Goal: Task Accomplishment & Management: Complete application form

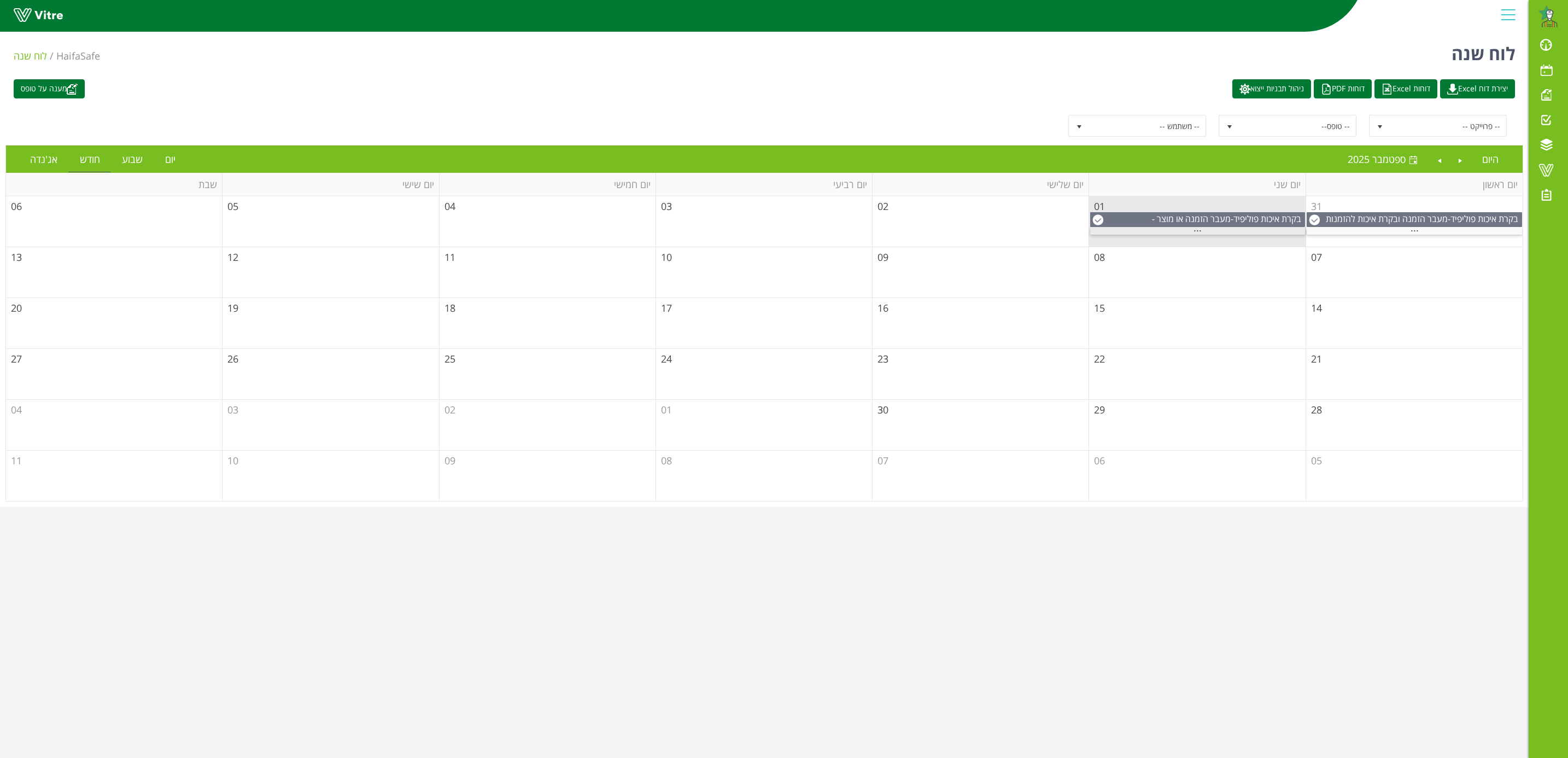
click at [1199, 229] on div "..." at bounding box center [1197, 230] width 215 height 7
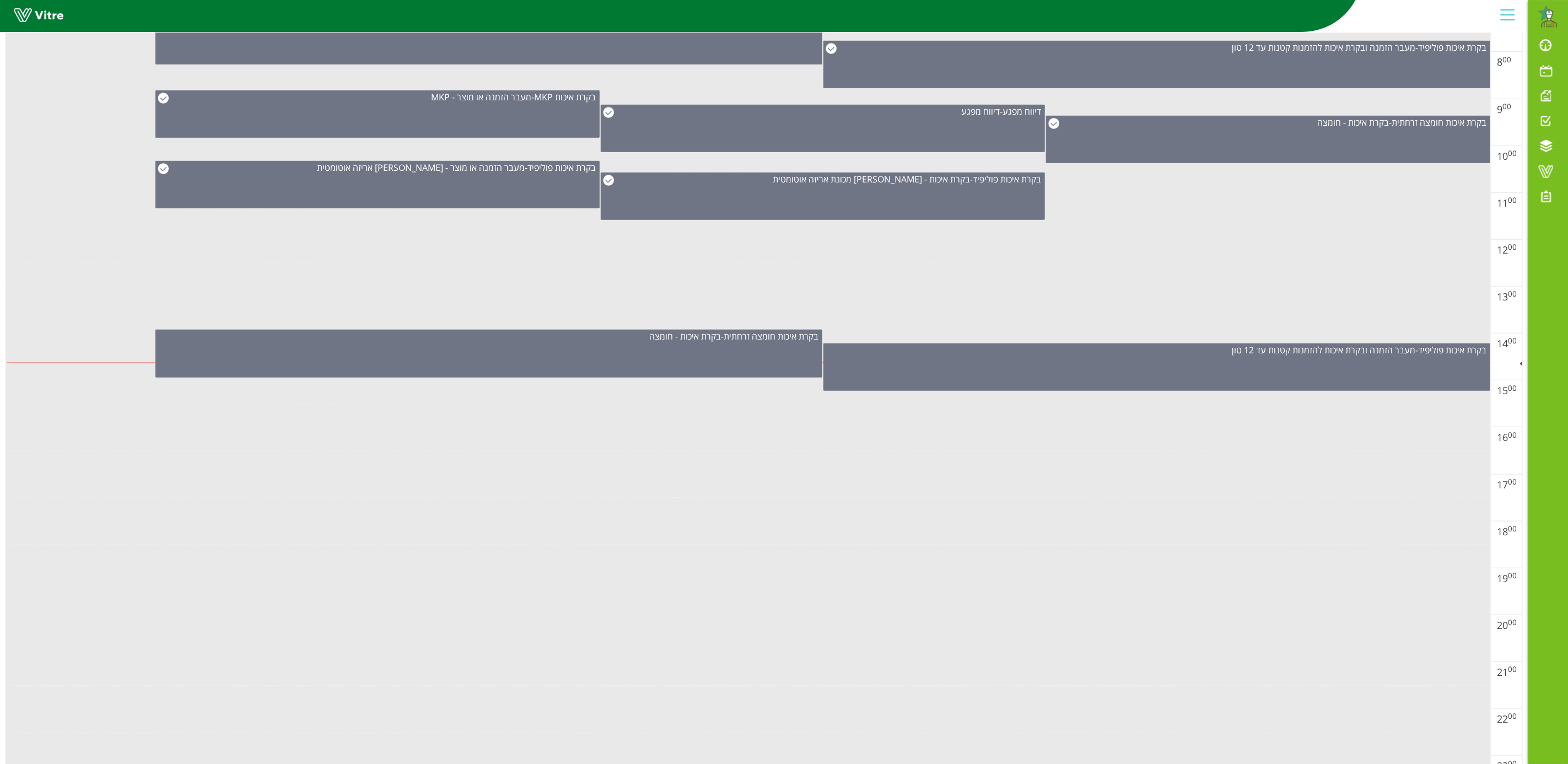
scroll to position [552, 0]
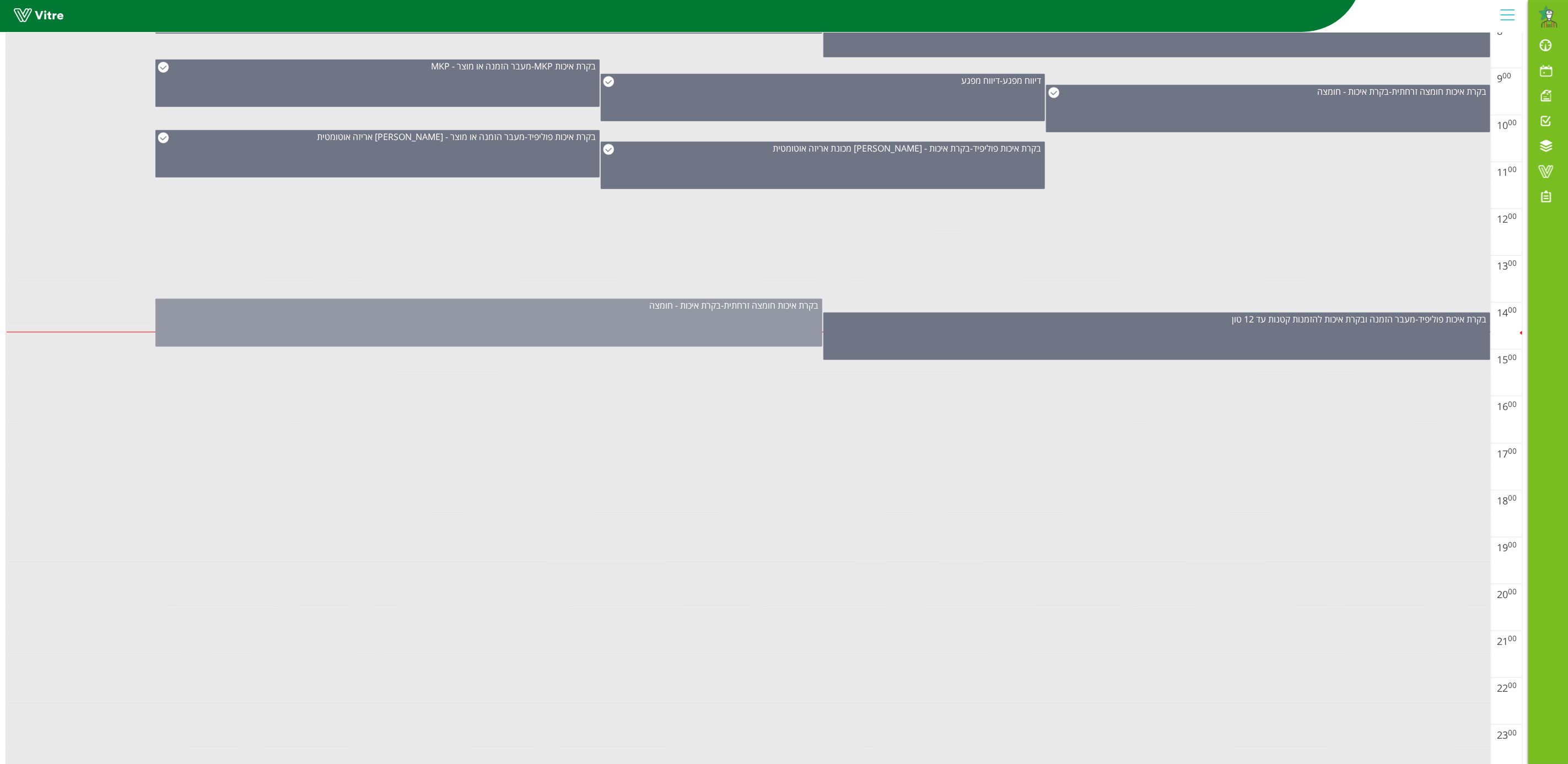
click at [747, 331] on div "בקרת איכות חומצה זרחתית - בקרת איכות - חומצה" at bounding box center [488, 322] width 667 height 48
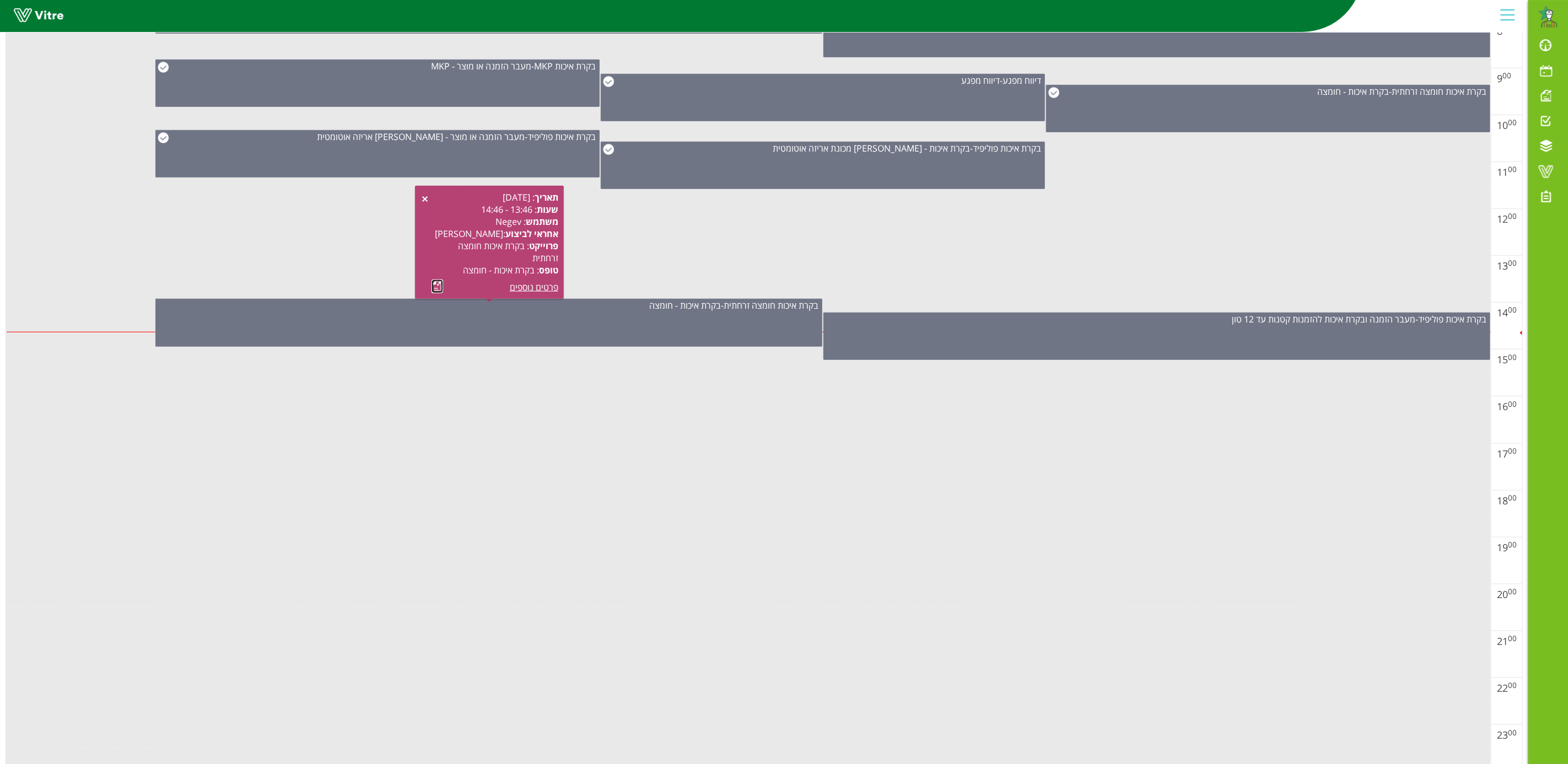
click at [436, 283] on link at bounding box center [438, 287] width 12 height 14
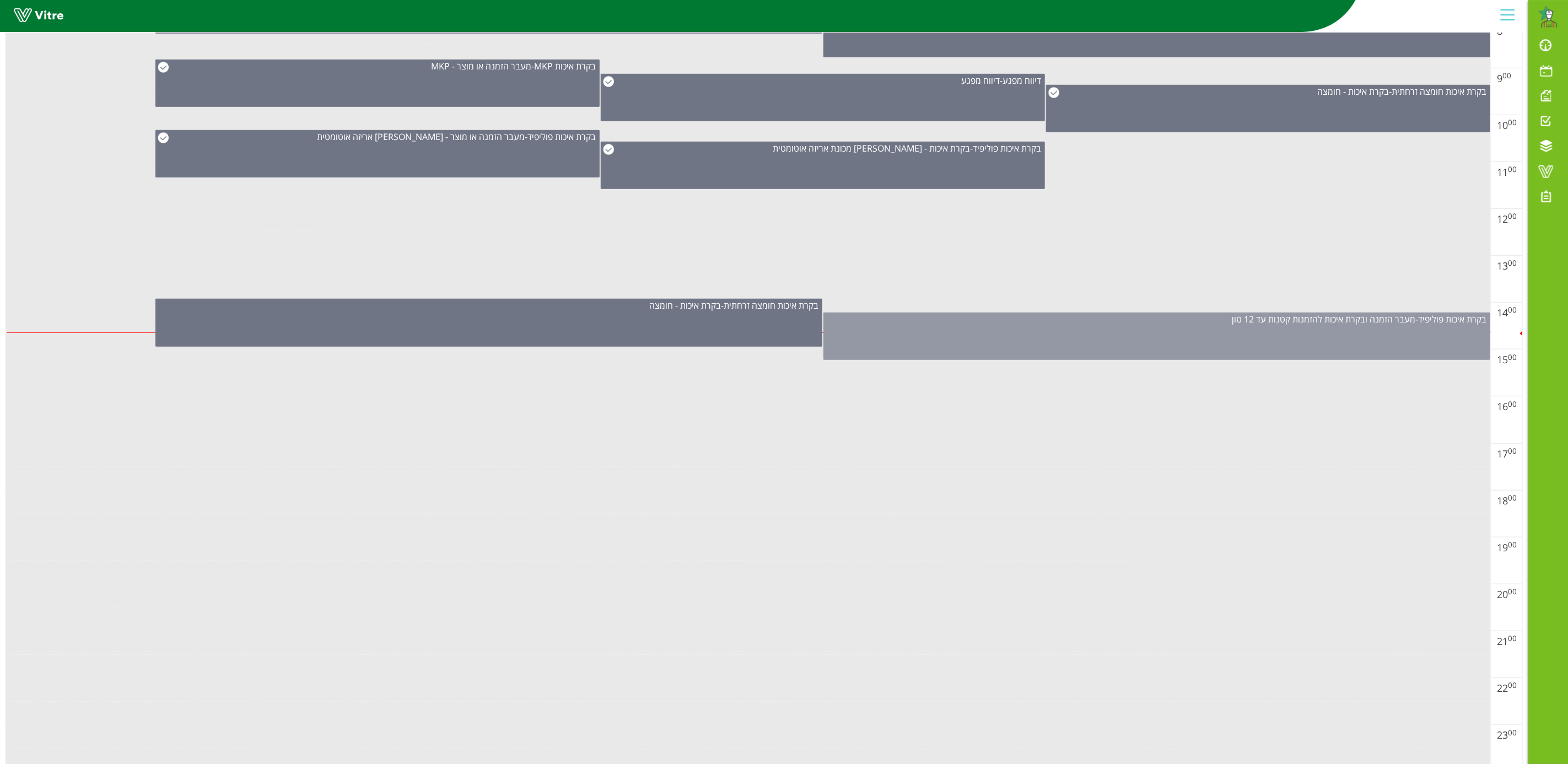
click at [1295, 337] on div "בקרת איכות פוליפיד - מעבר הזמנה ובקרת איכות להזמנות קטנות עד 12 טון" at bounding box center [1157, 336] width 667 height 47
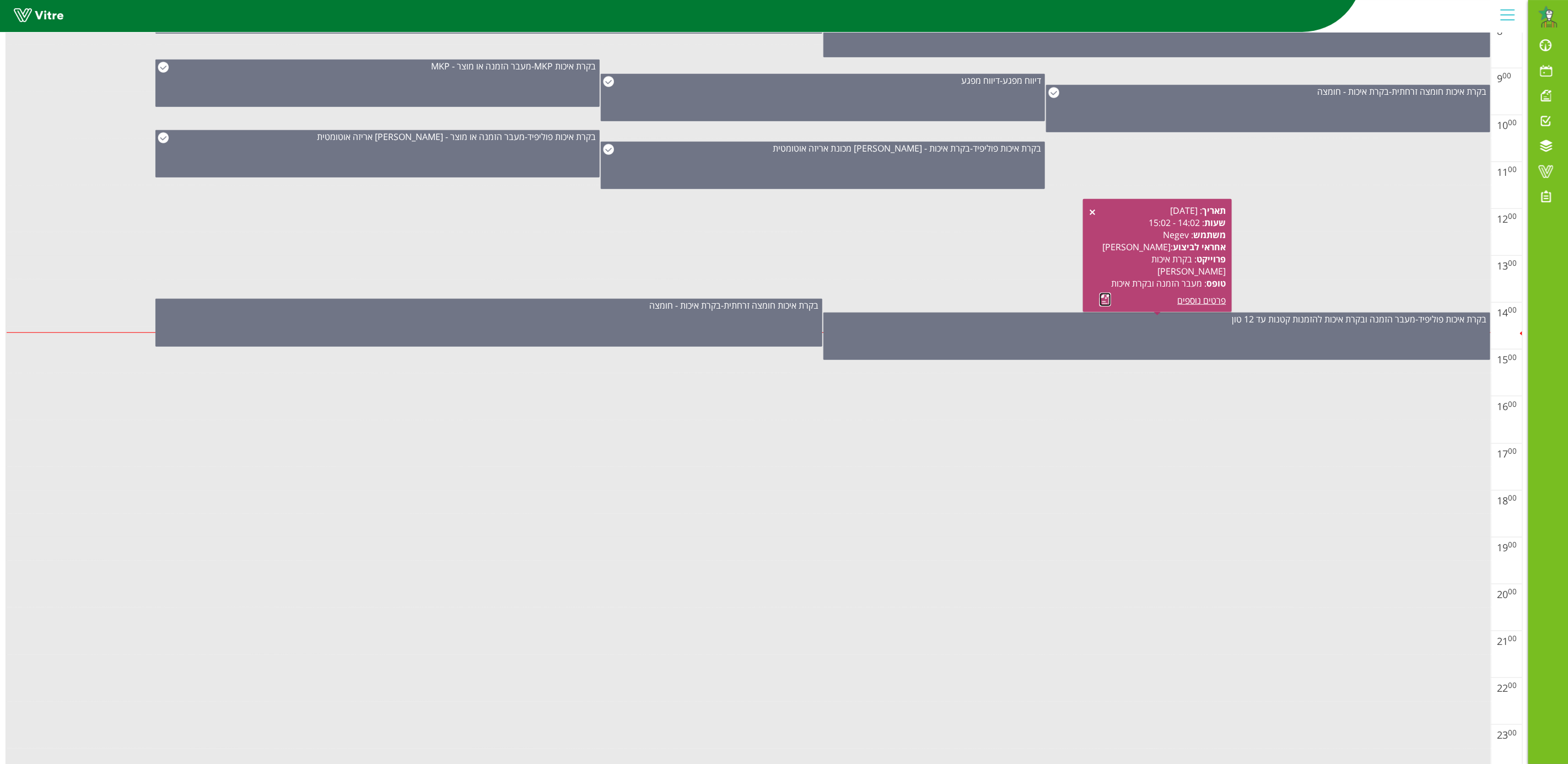
click at [1102, 299] on link at bounding box center [1105, 299] width 12 height 14
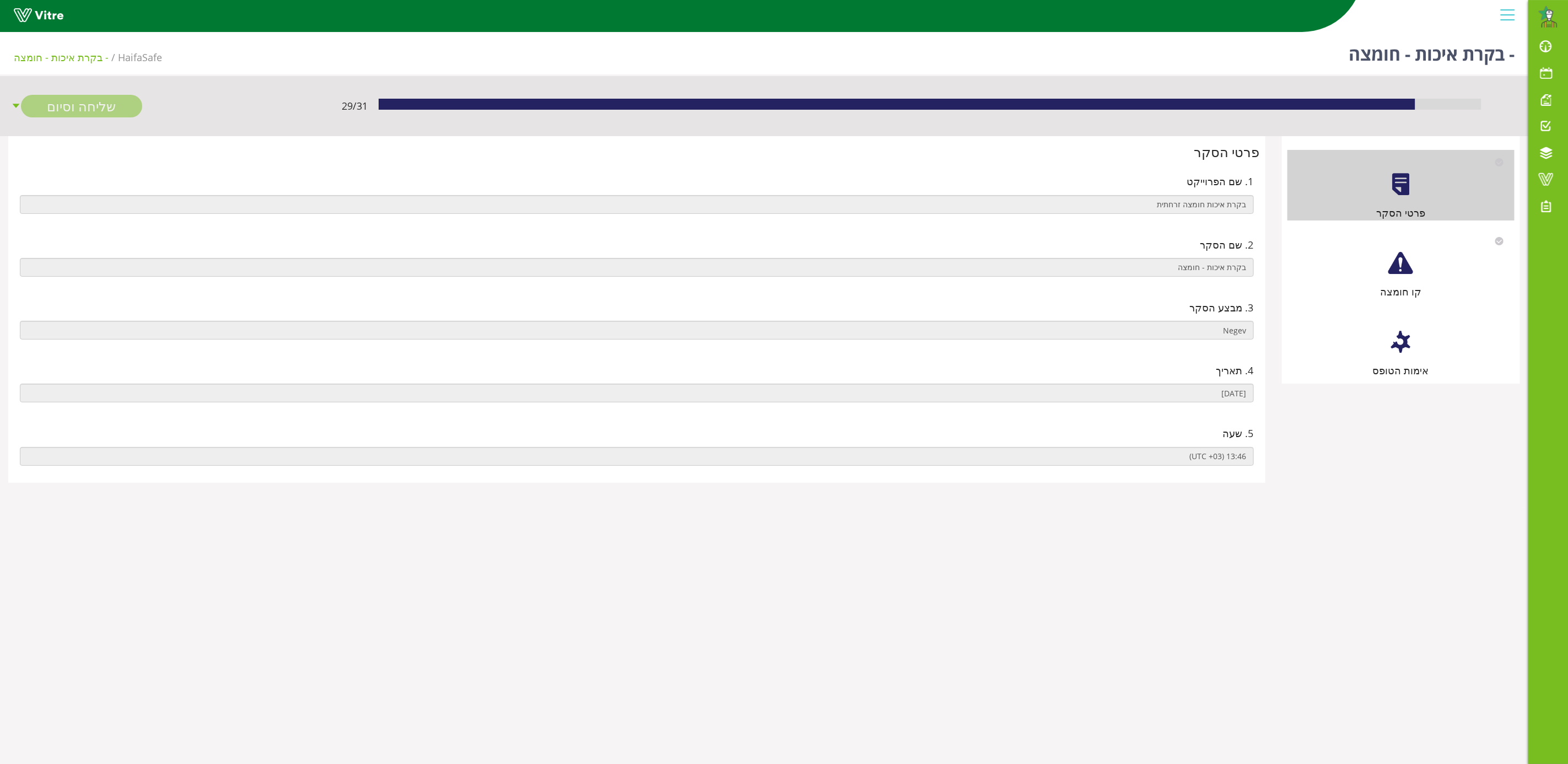
click at [1410, 270] on div at bounding box center [1401, 263] width 25 height 25
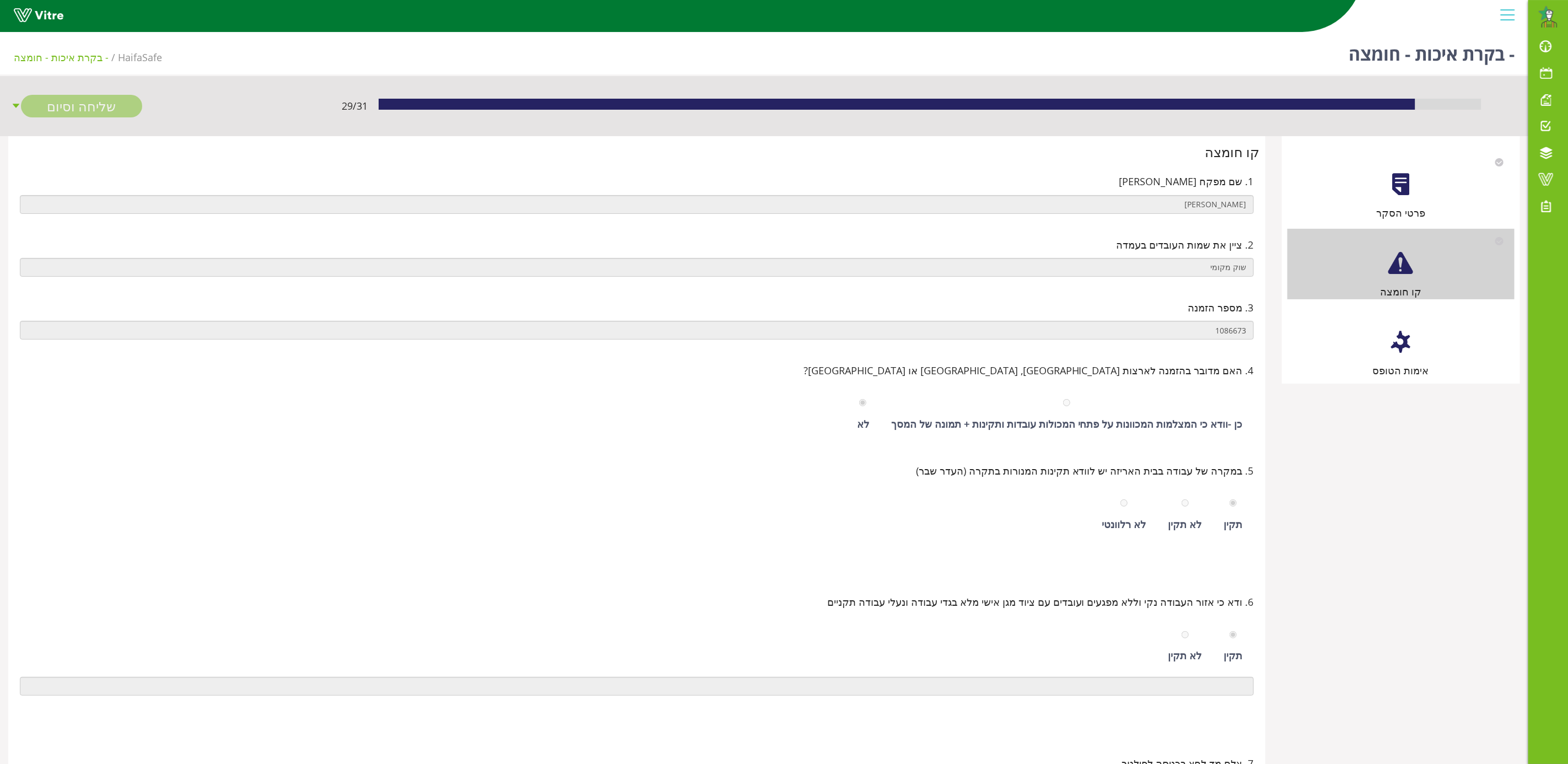
click at [1413, 344] on div at bounding box center [1401, 341] width 25 height 25
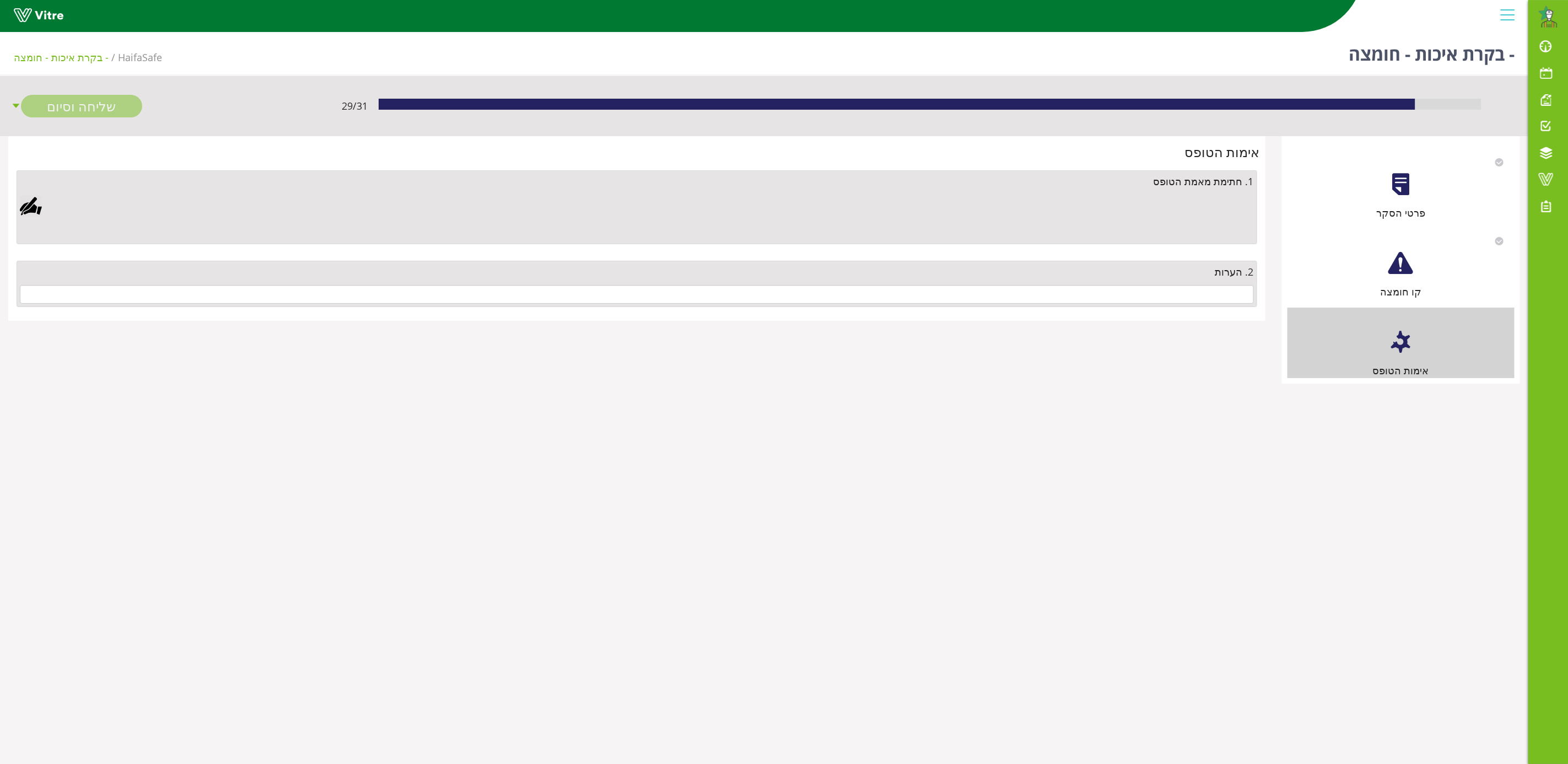
click at [28, 209] on div at bounding box center [31, 206] width 22 height 22
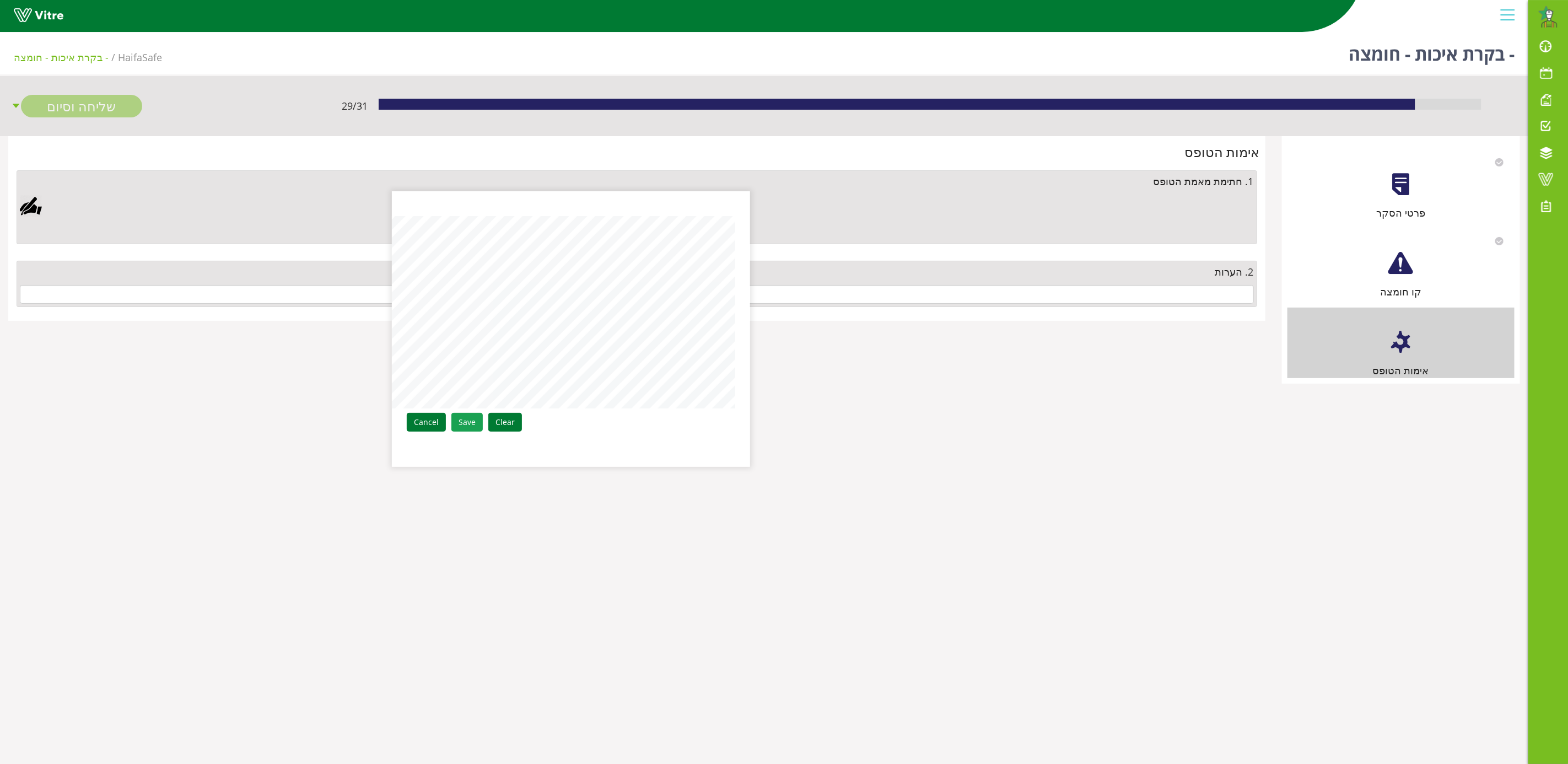
click at [459, 420] on link "Save" at bounding box center [468, 422] width 32 height 19
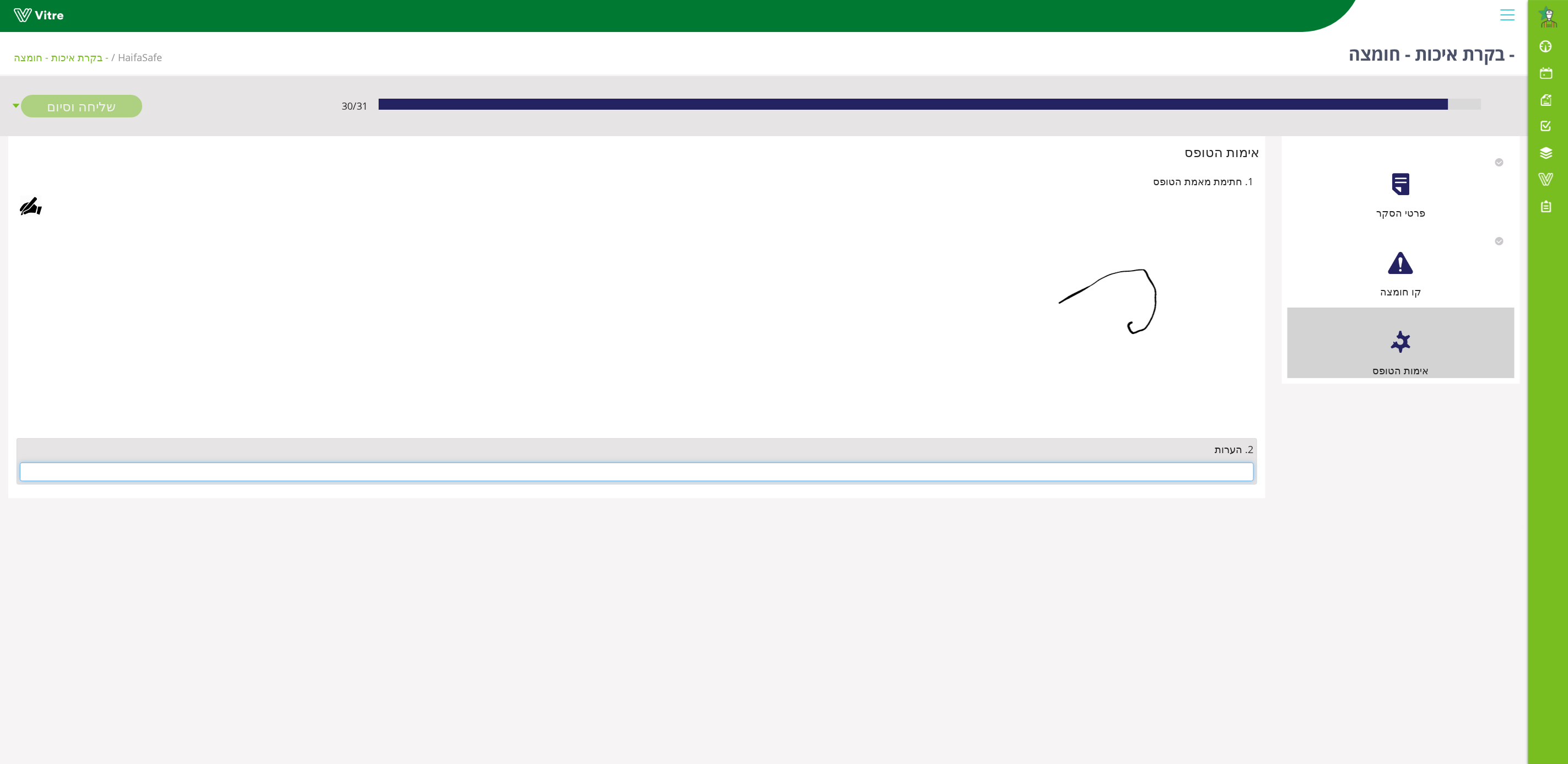
click at [1182, 467] on input "text" at bounding box center [637, 471] width 1234 height 19
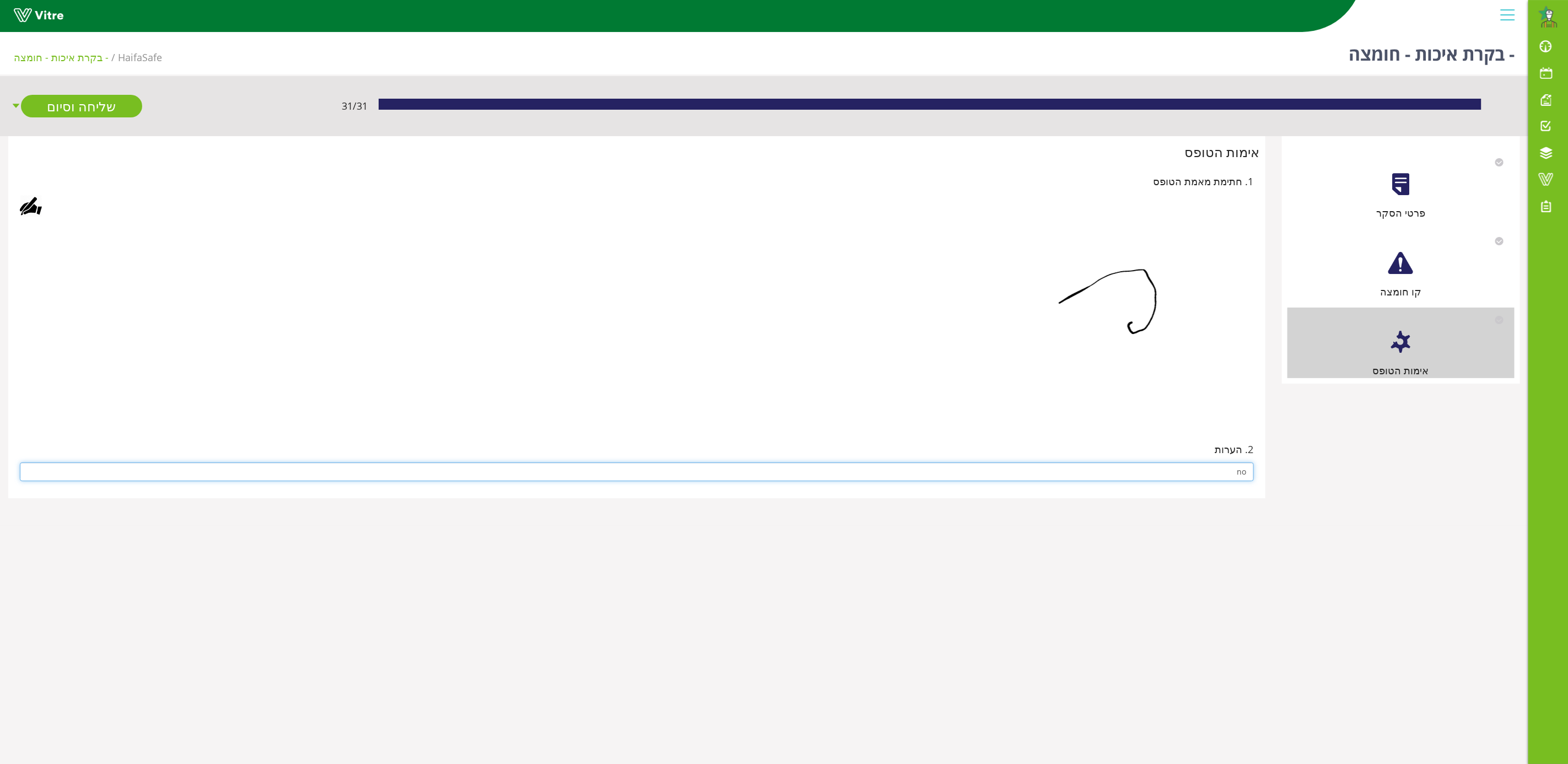
type input "no"
click at [1089, 405] on img at bounding box center [1075, 321] width 358 height 193
click at [83, 103] on link "שליחה וסיום" at bounding box center [81, 106] width 122 height 23
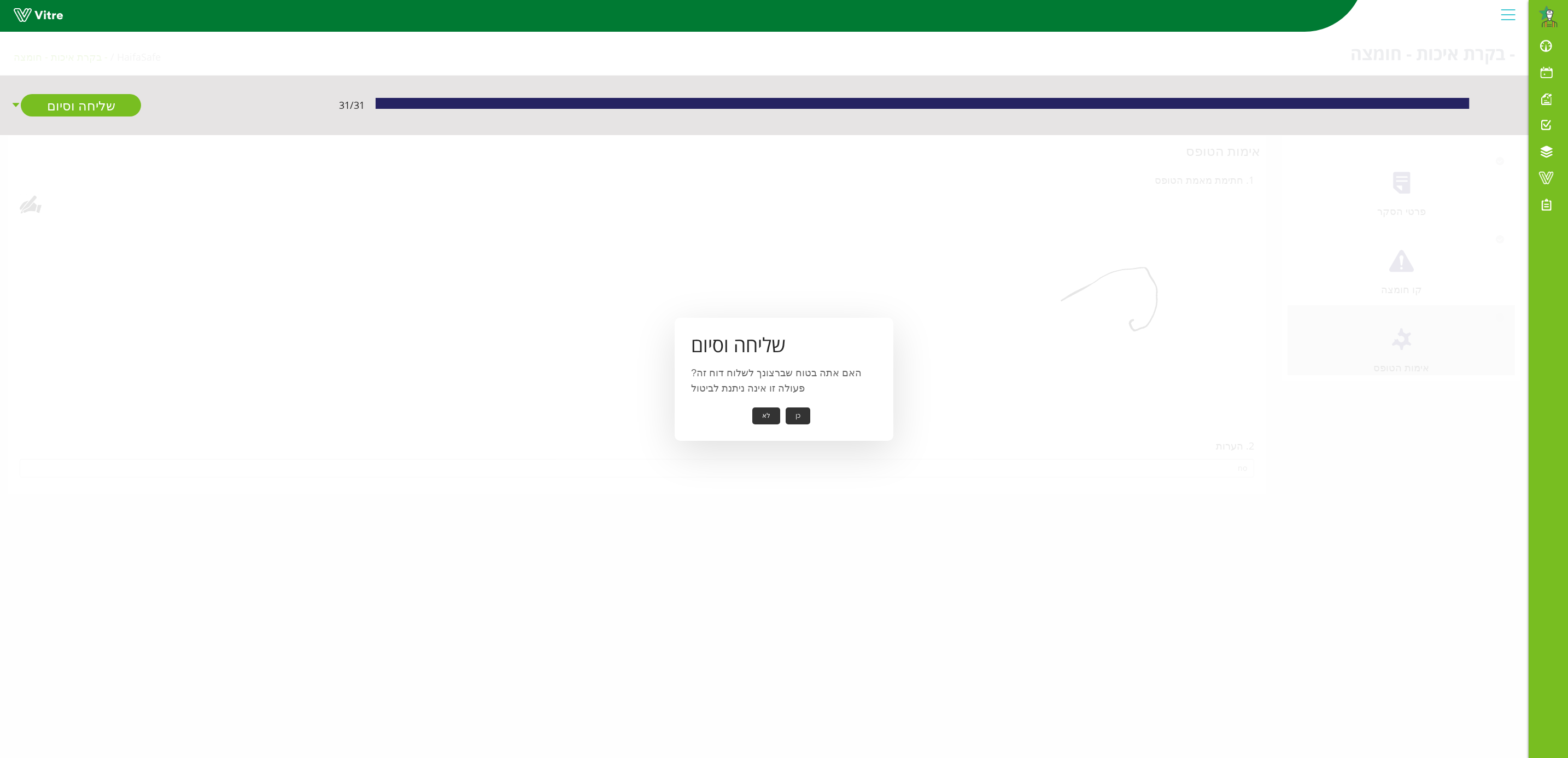
click at [795, 412] on button "כן" at bounding box center [797, 415] width 25 height 17
click at [793, 401] on button "אישור" at bounding box center [781, 408] width 36 height 17
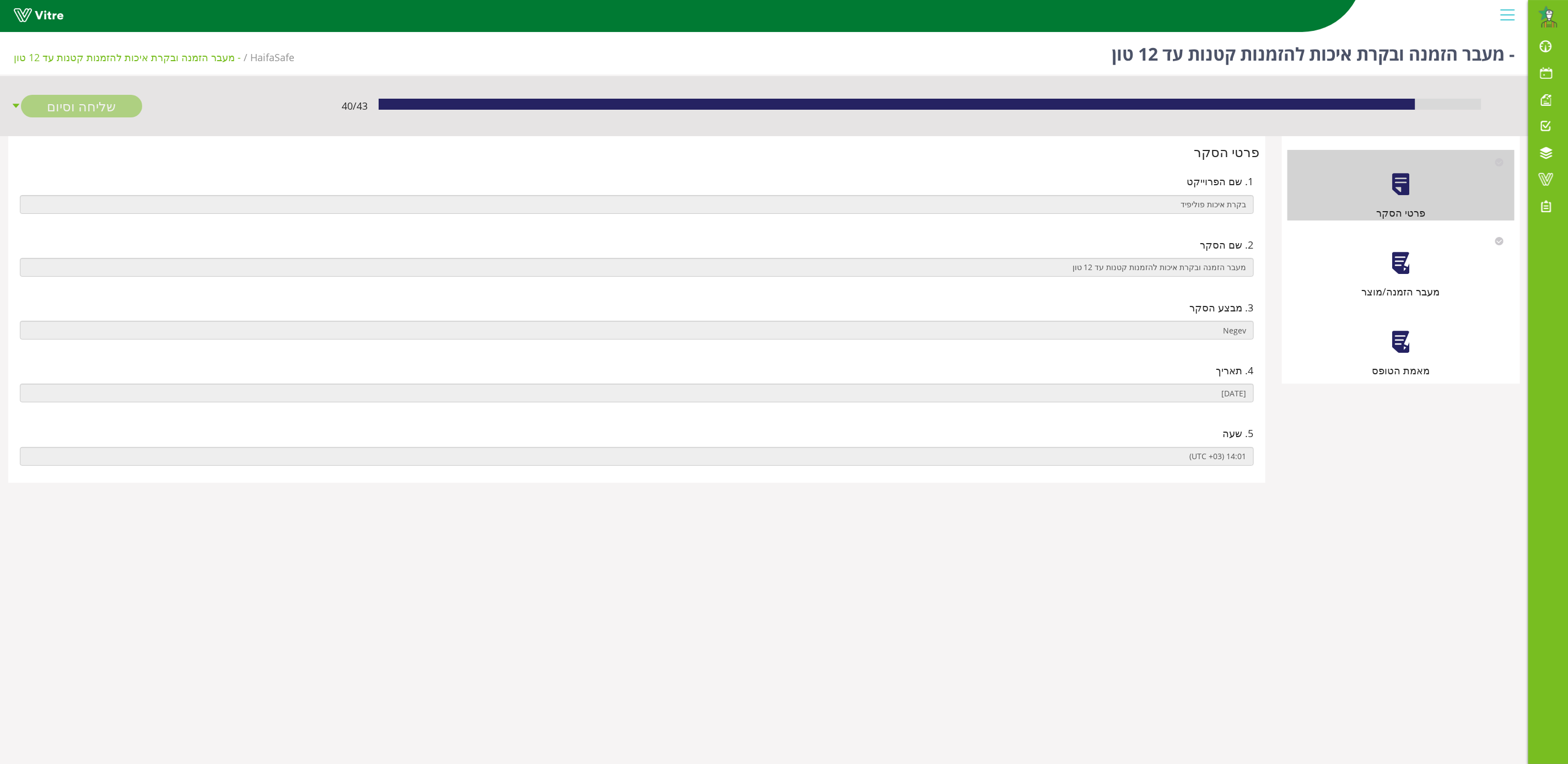
click at [1392, 270] on div at bounding box center [1401, 263] width 25 height 25
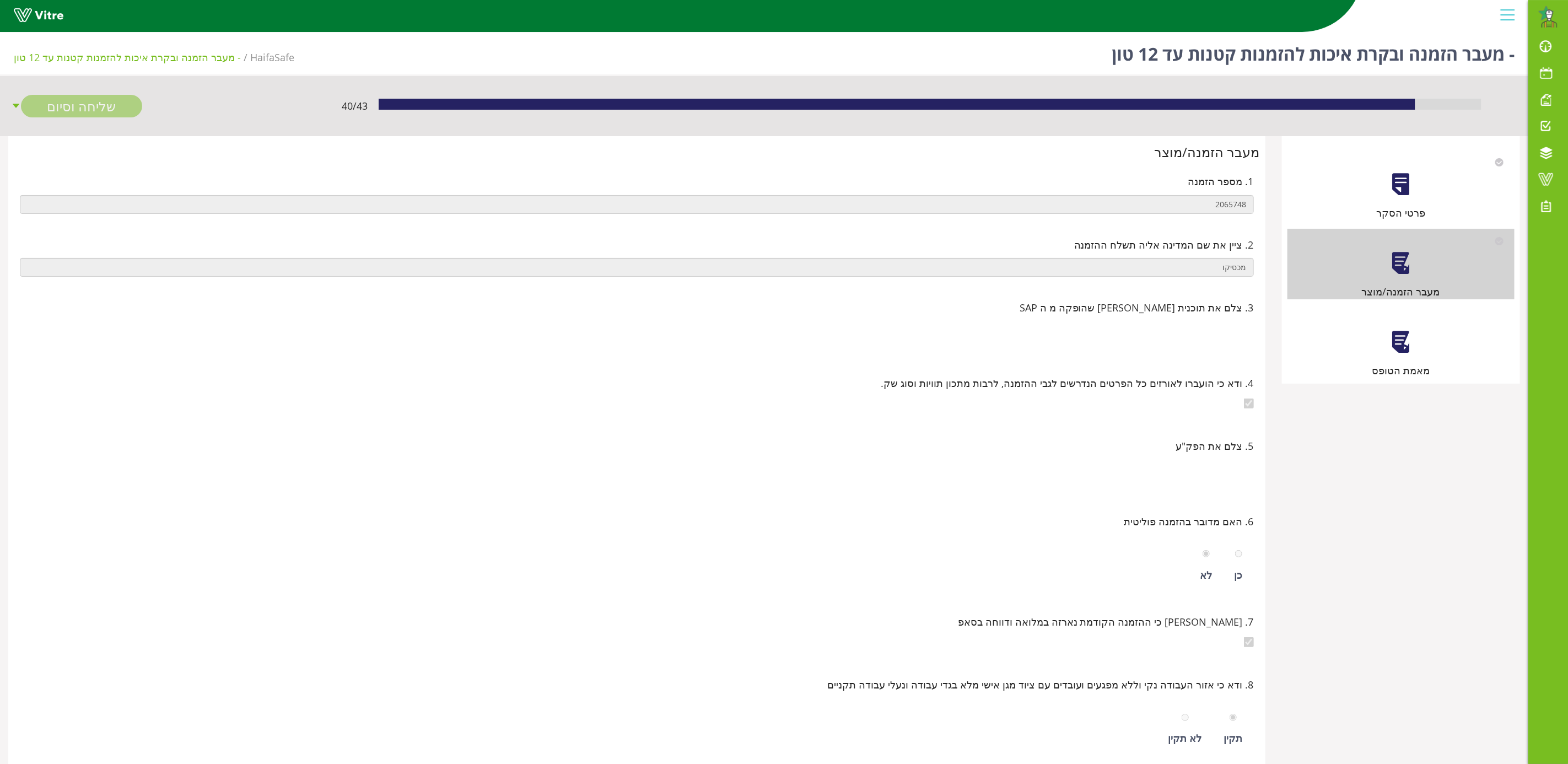
click at [1391, 351] on div at bounding box center [1401, 341] width 25 height 25
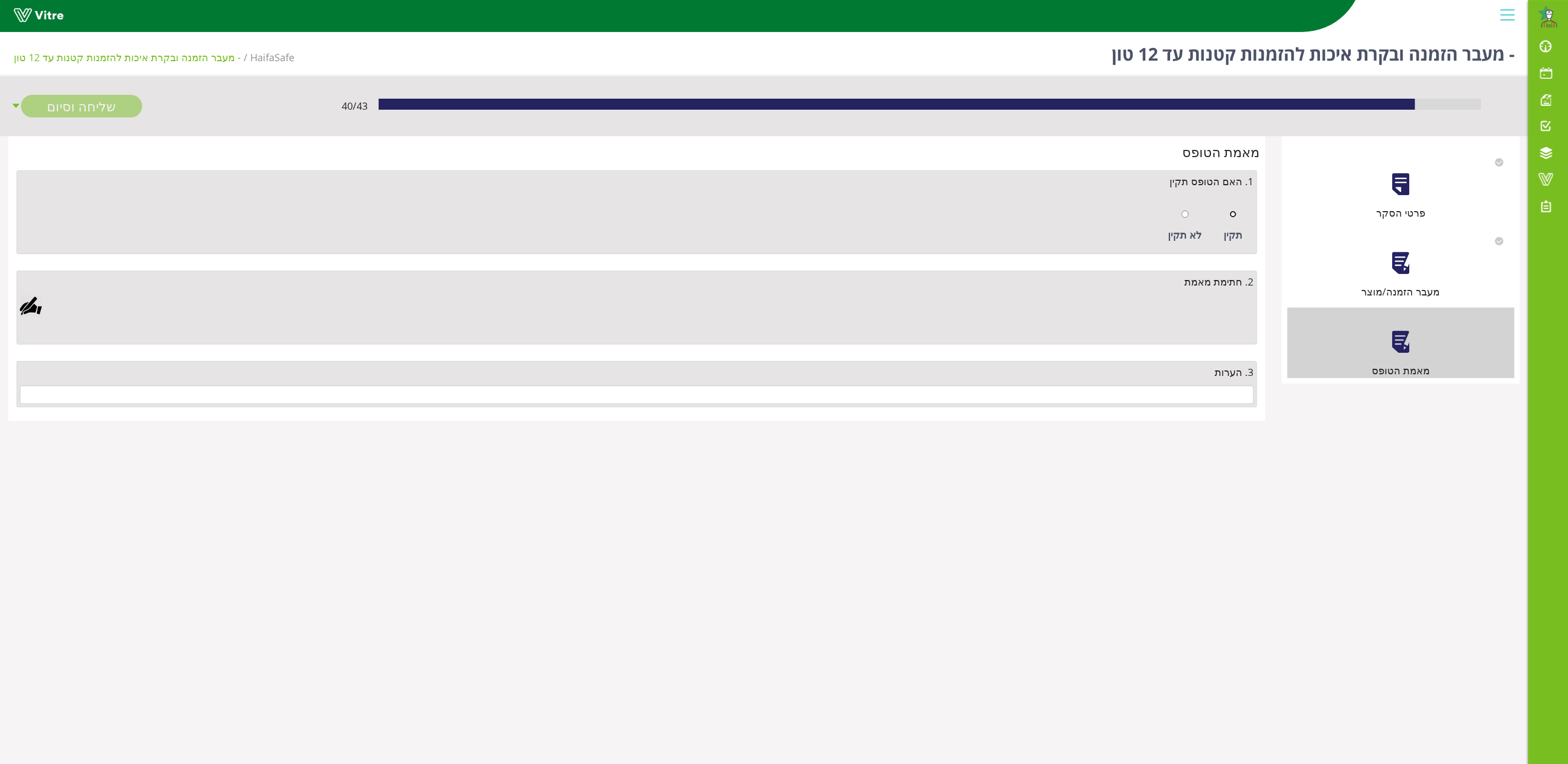
click at [1232, 214] on input "radio" at bounding box center [1233, 213] width 7 height 7
radio input "true"
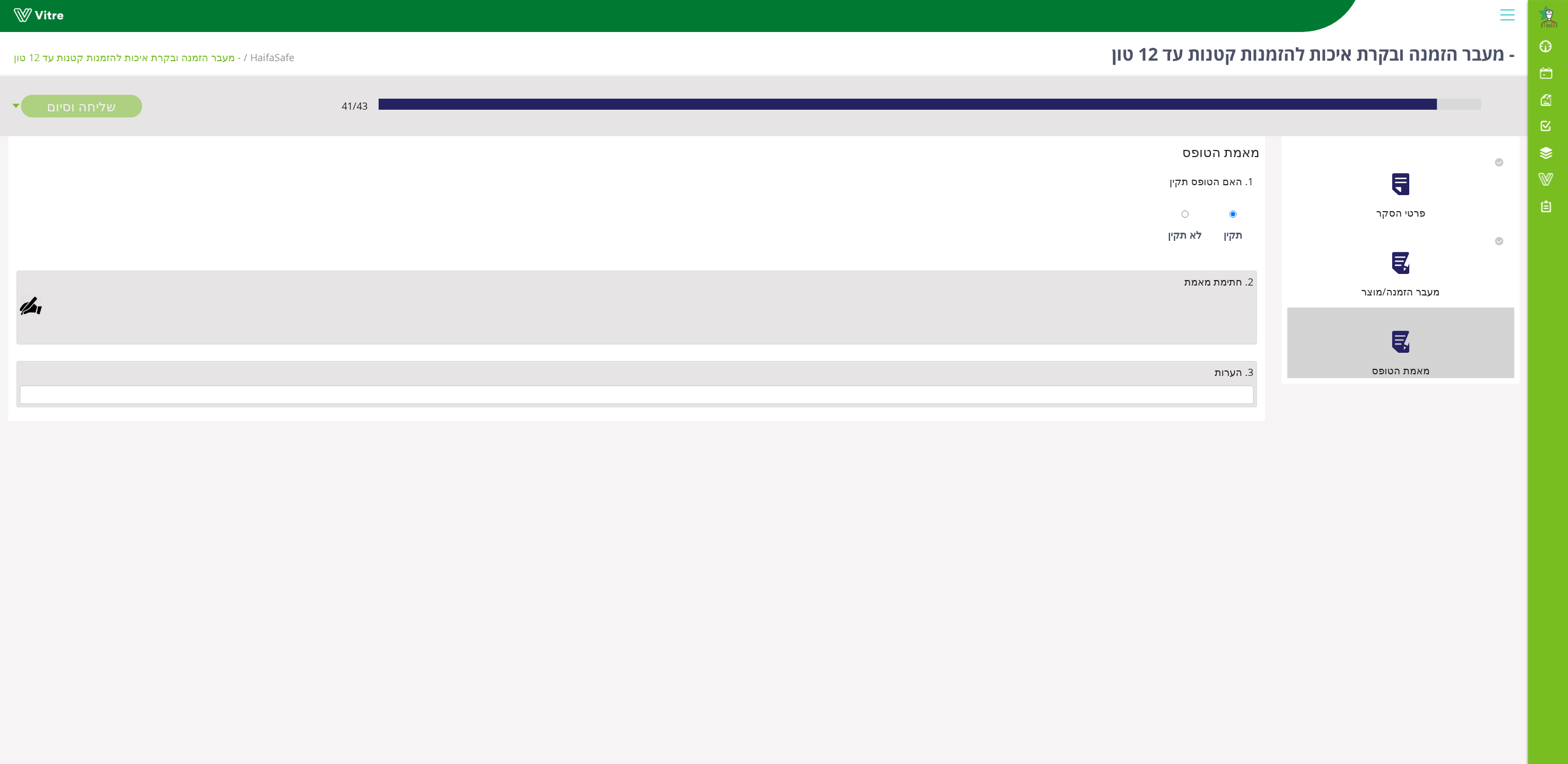
click at [31, 311] on div at bounding box center [31, 305] width 22 height 22
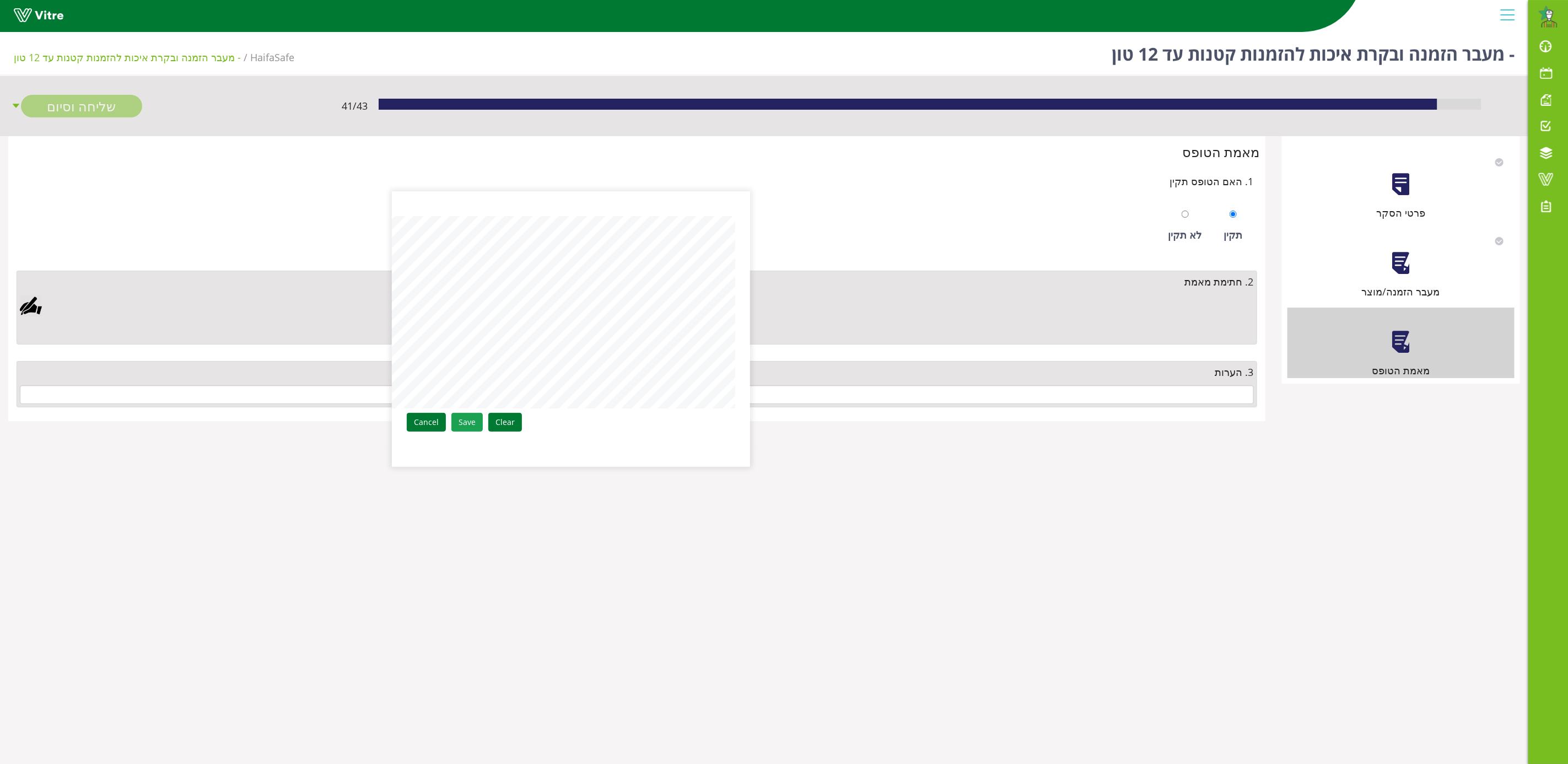
click at [468, 423] on link "Save" at bounding box center [468, 422] width 32 height 19
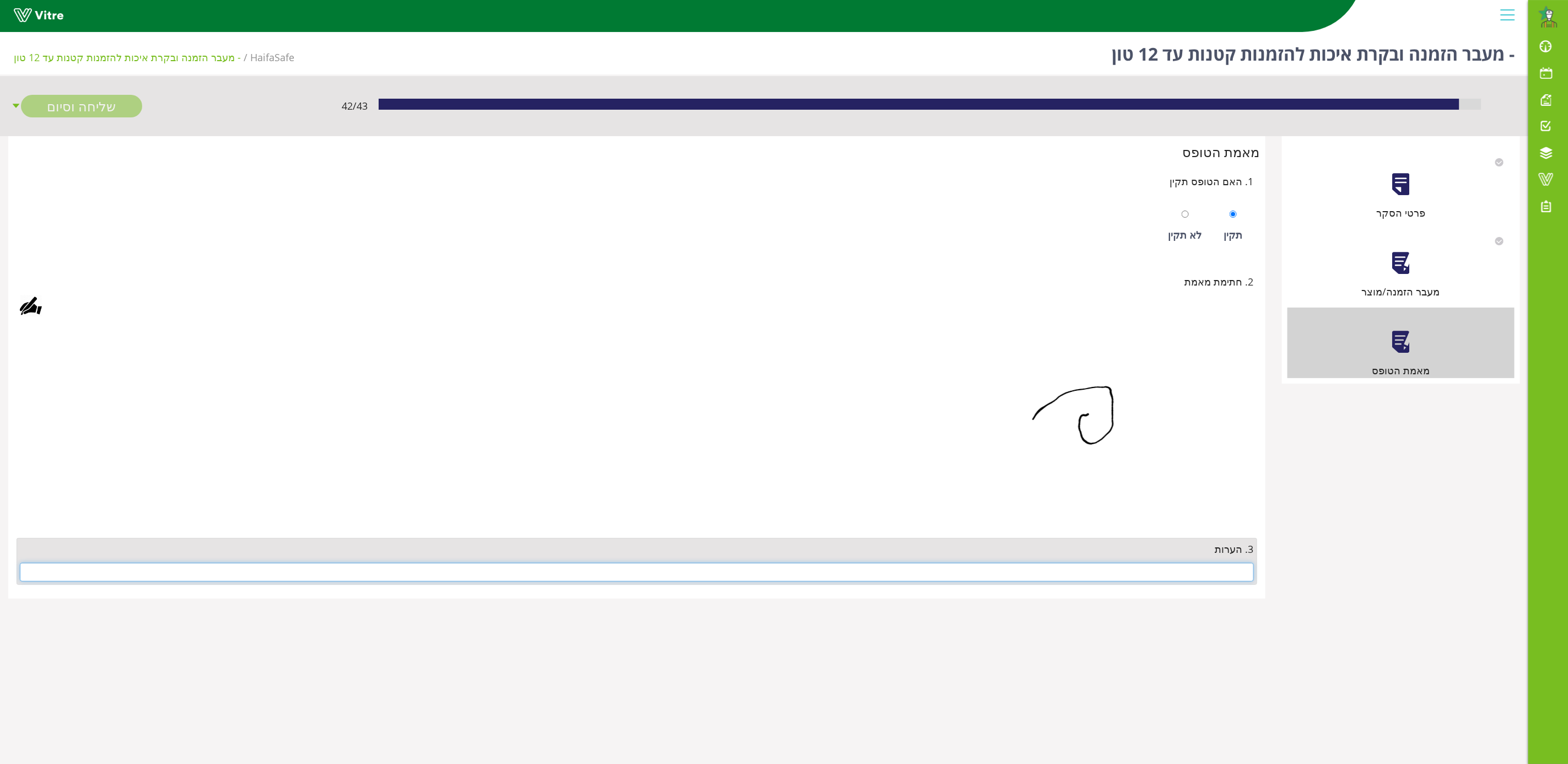
click at [1162, 571] on input "text" at bounding box center [637, 571] width 1234 height 19
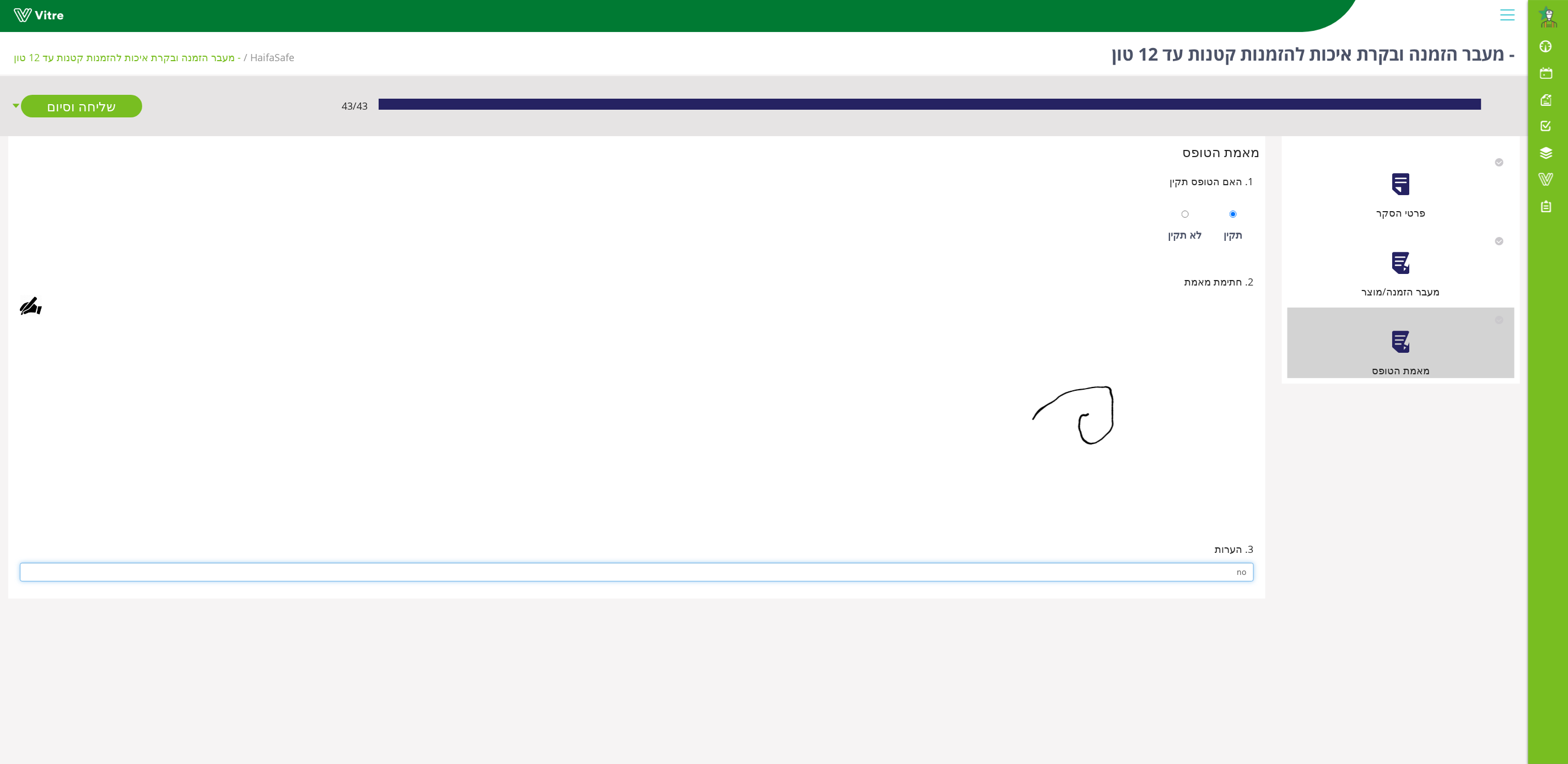
type input "no"
click at [998, 505] on img at bounding box center [1075, 421] width 358 height 193
click at [111, 108] on link "שליחה וסיום" at bounding box center [81, 106] width 122 height 23
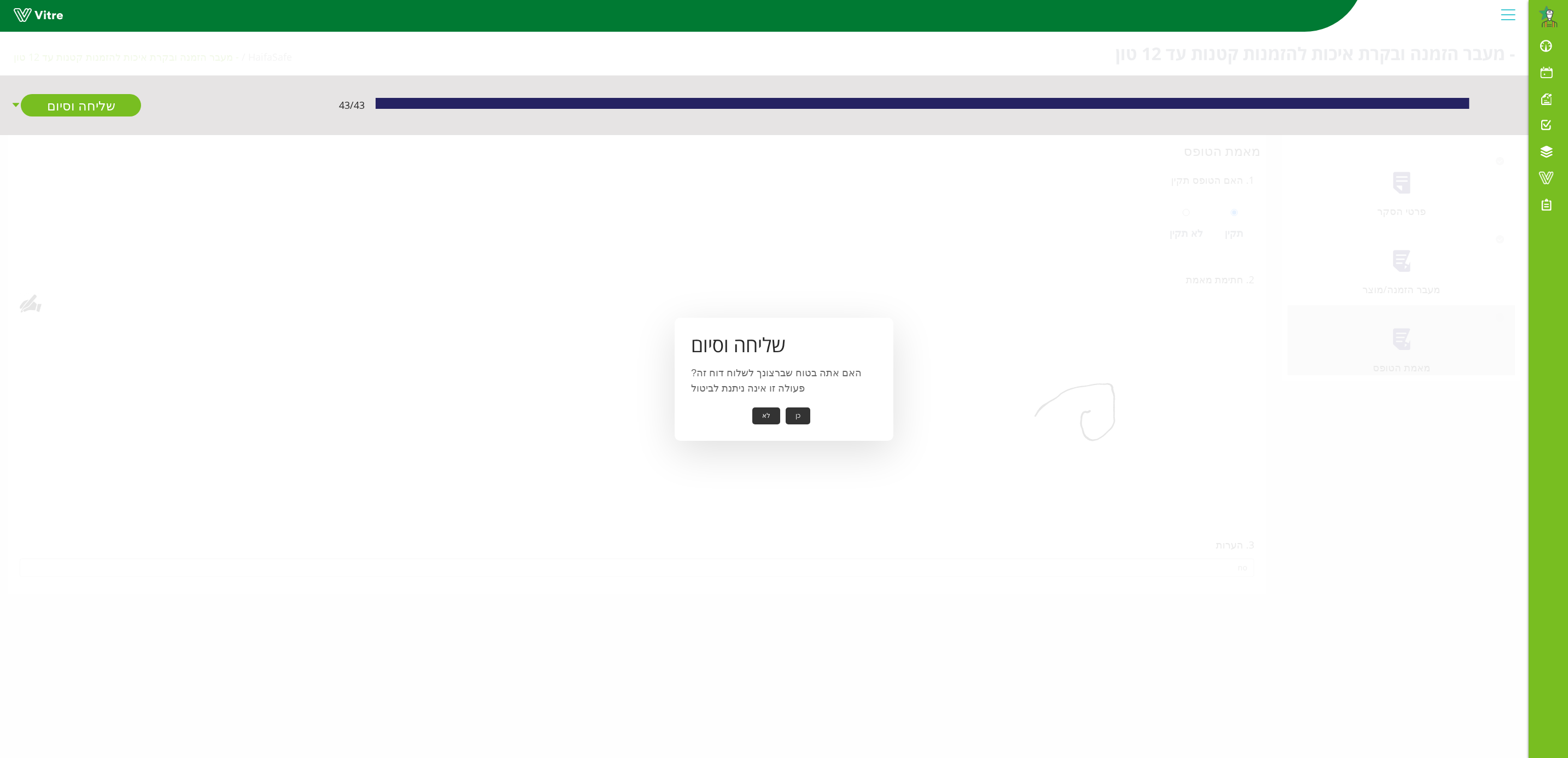
click at [799, 419] on button "כן" at bounding box center [797, 415] width 25 height 17
click at [785, 406] on button "אישור" at bounding box center [781, 408] width 36 height 17
